Goal: Information Seeking & Learning: Compare options

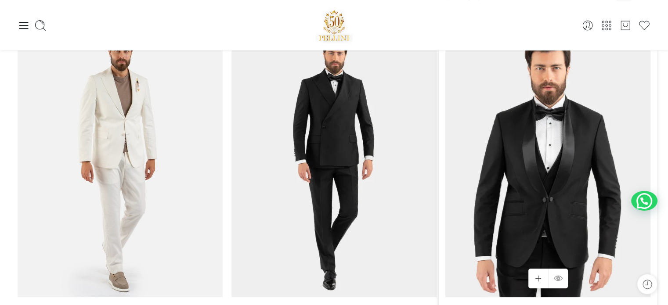
click at [554, 104] on img at bounding box center [547, 161] width 205 height 274
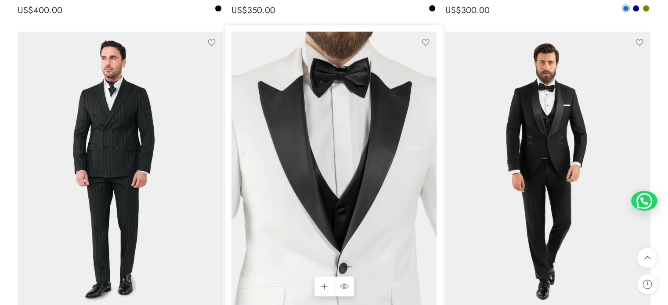
scroll to position [835, 0]
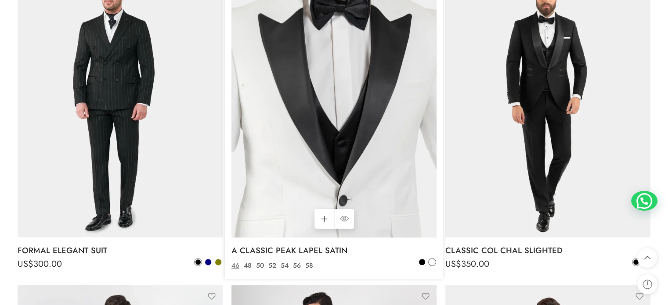
click at [326, 130] on img at bounding box center [333, 101] width 205 height 274
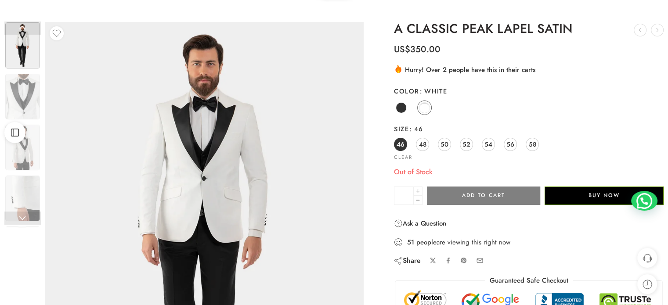
scroll to position [44, 0]
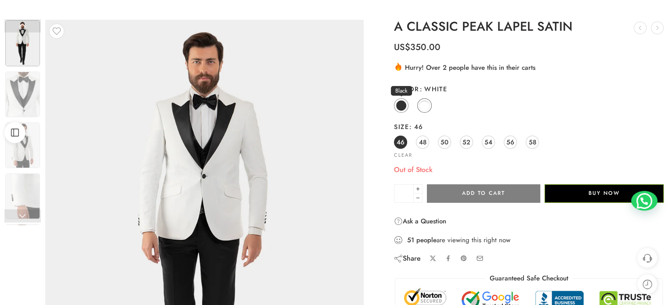
click at [402, 107] on span at bounding box center [401, 105] width 11 height 11
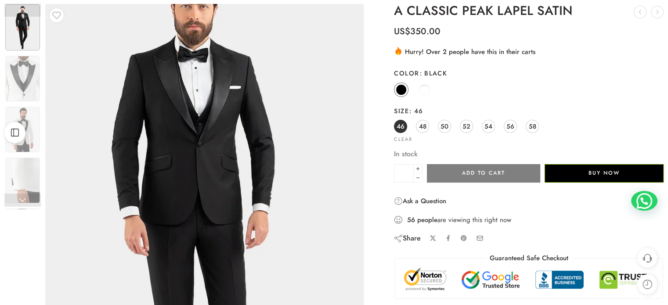
scroll to position [88, 0]
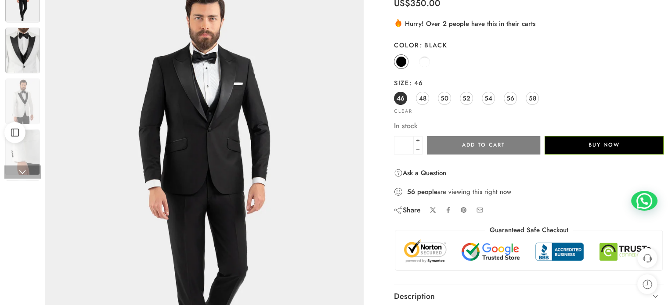
click at [15, 52] on img at bounding box center [22, 51] width 35 height 46
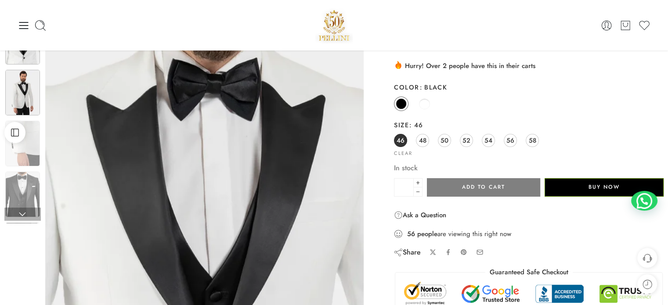
scroll to position [44, 0]
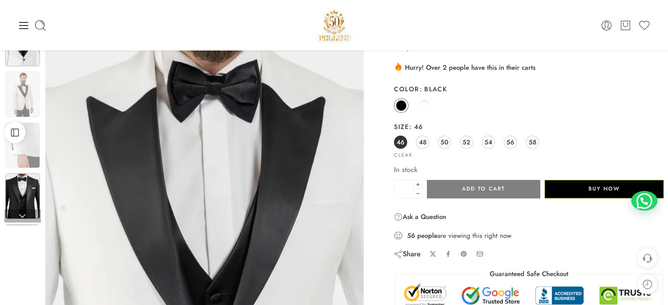
click at [25, 196] on img at bounding box center [22, 197] width 35 height 46
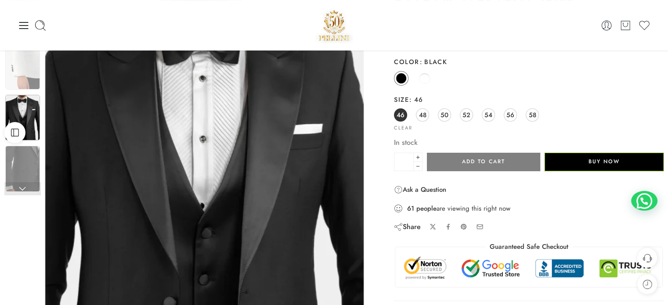
scroll to position [0, 0]
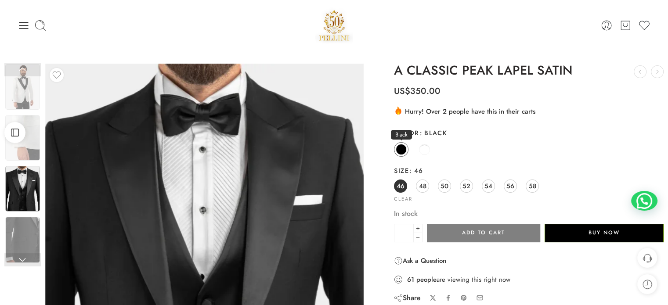
click at [399, 145] on span at bounding box center [401, 150] width 10 height 10
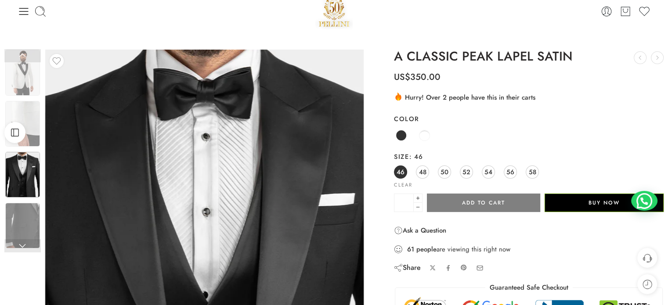
scroll to position [88, 0]
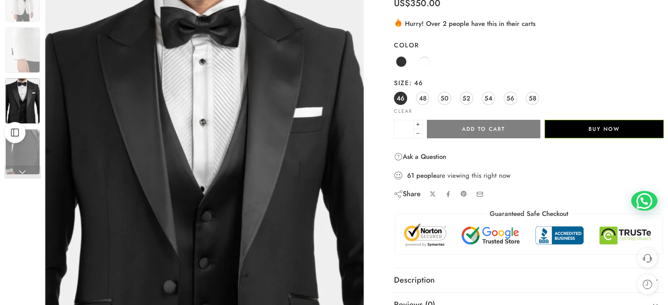
click at [23, 112] on img at bounding box center [22, 101] width 35 height 46
click at [19, 152] on img at bounding box center [22, 153] width 35 height 46
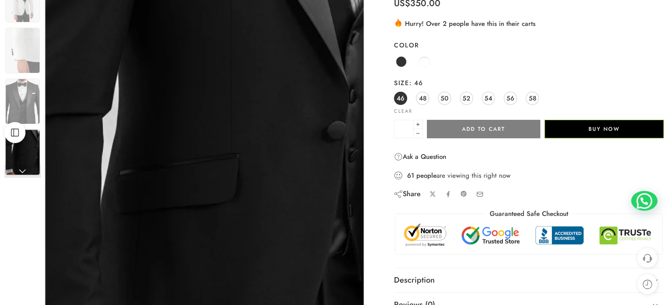
click at [22, 174] on link at bounding box center [22, 171] width 36 height 13
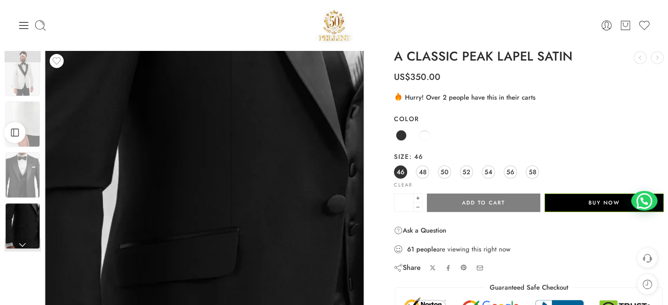
scroll to position [0, 0]
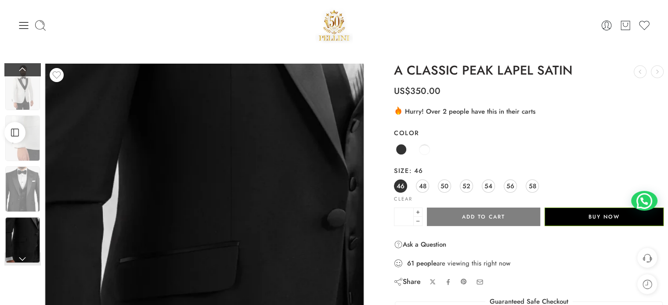
click at [37, 73] on link at bounding box center [22, 69] width 36 height 13
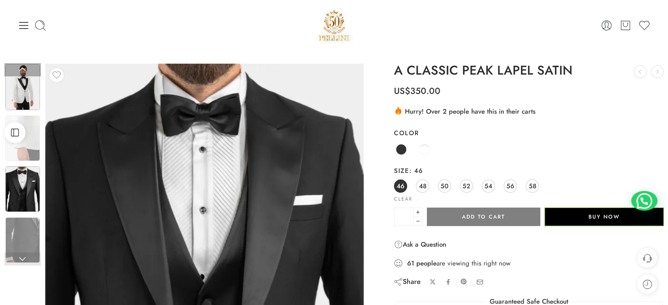
click at [29, 84] on img at bounding box center [22, 87] width 35 height 46
click at [23, 86] on img at bounding box center [22, 87] width 35 height 46
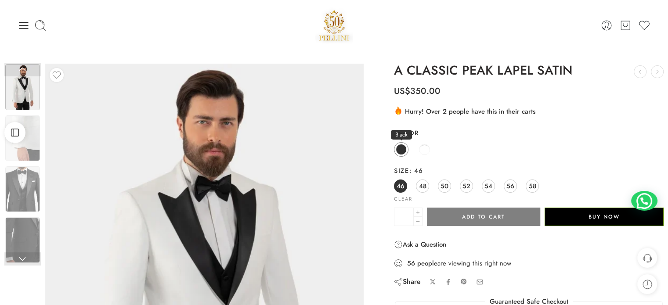
click at [401, 149] on span at bounding box center [401, 149] width 11 height 11
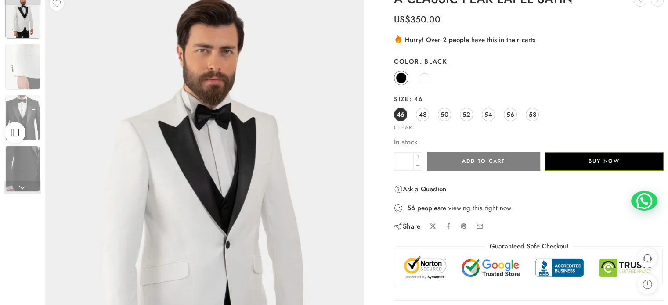
scroll to position [44, 0]
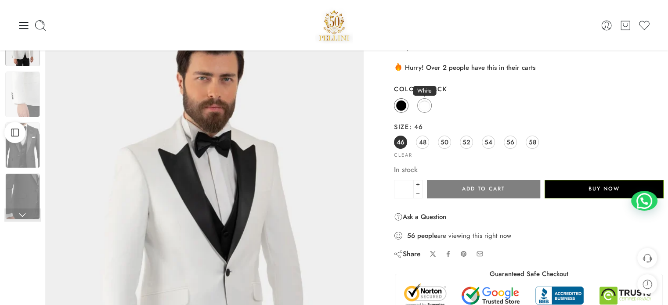
click at [423, 110] on span at bounding box center [424, 105] width 11 height 11
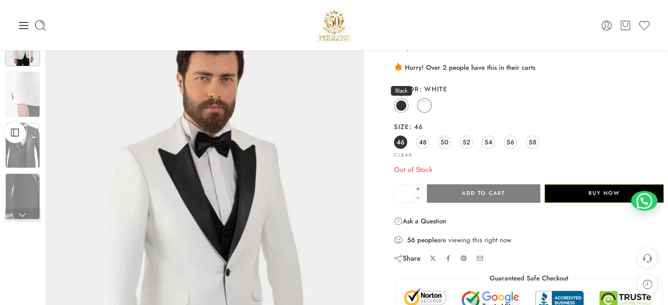
click at [397, 108] on span at bounding box center [401, 105] width 11 height 11
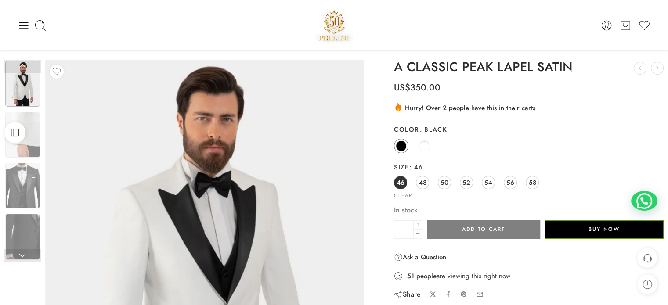
scroll to position [0, 0]
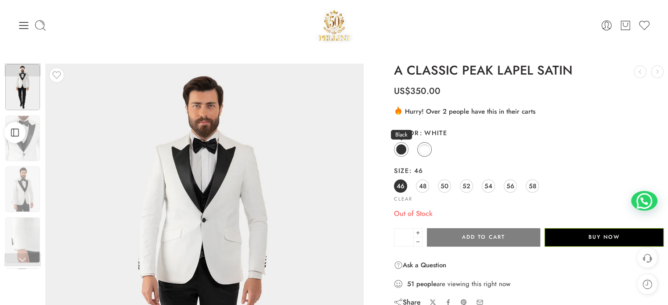
click at [398, 151] on span at bounding box center [401, 149] width 11 height 11
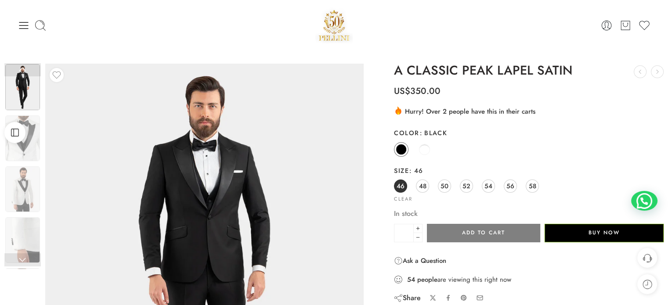
click at [19, 23] on icon at bounding box center [24, 25] width 12 height 12
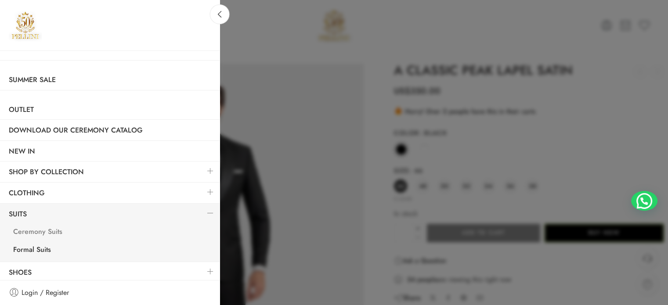
click at [36, 230] on link "Ceremony Suits" at bounding box center [111, 233] width 215 height 18
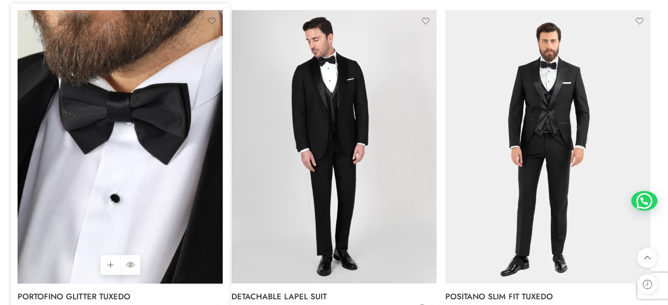
scroll to position [791, 0]
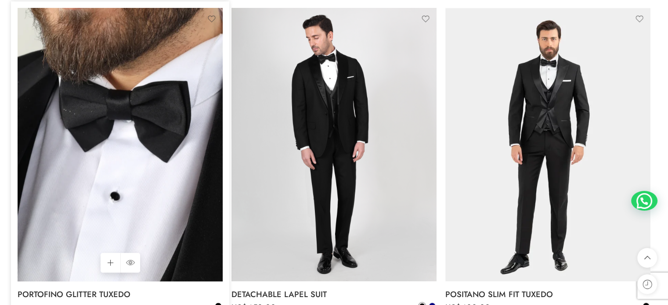
click at [145, 101] on img at bounding box center [120, 145] width 205 height 274
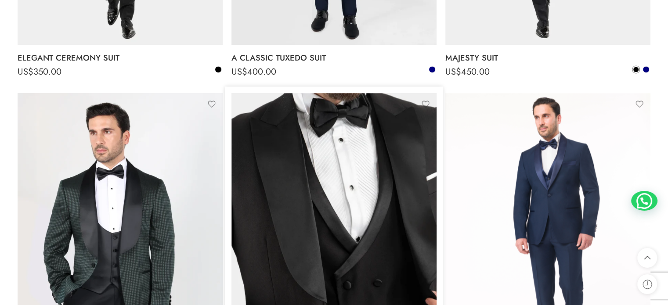
scroll to position [1400, 0]
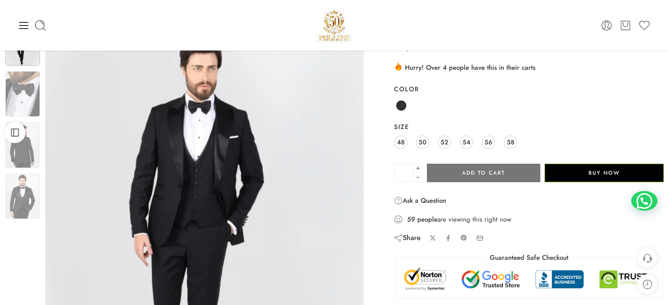
scroll to position [44, 0]
